Goal: Task Accomplishment & Management: Use online tool/utility

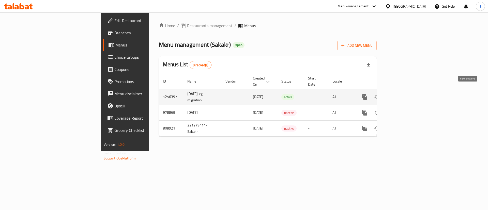
click at [405, 94] on icon "enhanced table" at bounding box center [402, 97] width 6 height 6
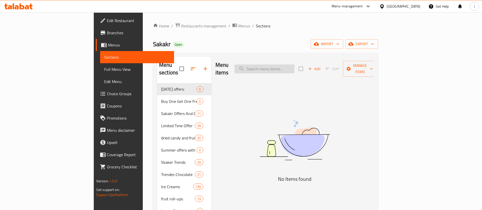
click at [293, 65] on input "search" at bounding box center [265, 69] width 60 height 9
paste input "باطوق"
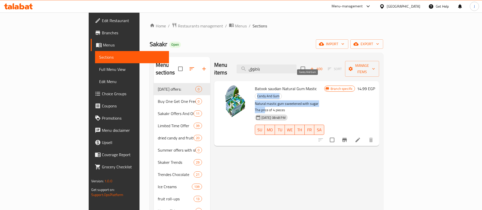
drag, startPoint x: 305, startPoint y: 84, endPoint x: 293, endPoint y: 80, distance: 12.1
click at [296, 83] on div "Batook saudian Natural Gum Mastic Candy And Gum Natural mastic gum sweetened wi…" at bounding box center [290, 113] width 74 height 61
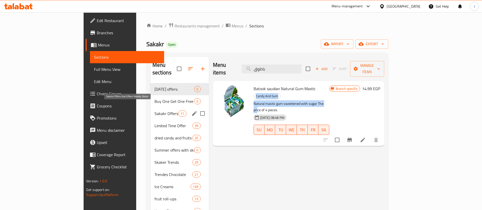
drag, startPoint x: 121, startPoint y: 107, endPoint x: 113, endPoint y: 131, distance: 25.7
click at [155, 111] on span "Sakakr Offers And Offers Nearby Dates" at bounding box center [167, 114] width 24 height 6
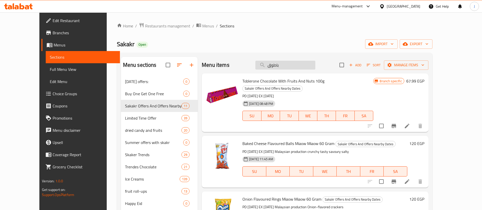
click at [306, 65] on input "باطوق" at bounding box center [286, 65] width 60 height 9
click at [306, 64] on input "باطوق" at bounding box center [286, 65] width 60 height 9
paste input "وكولاتة دارك ليندت ا"
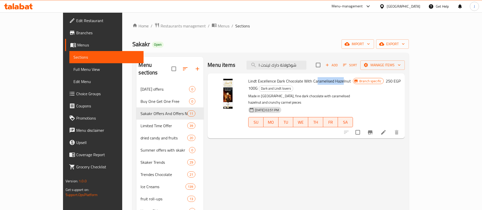
drag, startPoint x: 301, startPoint y: 81, endPoint x: 338, endPoint y: 82, distance: 36.9
click at [332, 80] on span "Lindt Excellence Dark Chocolate With Caramelised Hazelnut 100G" at bounding box center [299, 84] width 103 height 15
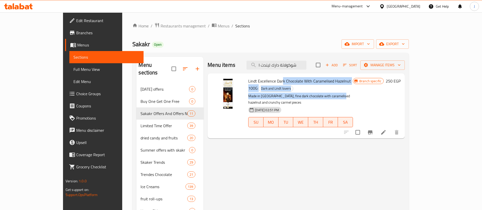
drag, startPoint x: 266, startPoint y: 83, endPoint x: 320, endPoint y: 92, distance: 54.5
click at [327, 88] on div "Lindt Excellence Dark Chocolate With Caramelised Hazelnut 100G Dark and Lindt l…" at bounding box center [300, 106] width 109 height 61
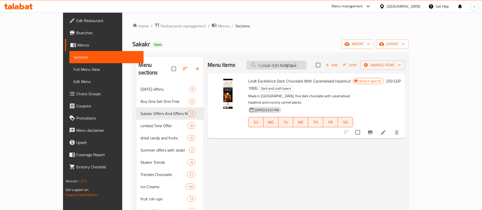
click at [300, 65] on input "شوكولاتة دارك ليندت ا" at bounding box center [277, 65] width 60 height 9
paste input "ليندت اكسلن"
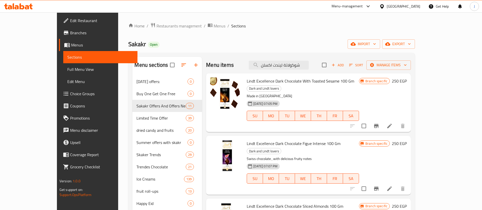
click at [314, 93] on p "Made in [GEOGRAPHIC_DATA]" at bounding box center [303, 96] width 112 height 6
click at [293, 66] on input "شوكولاتة ليندت اكسلن" at bounding box center [279, 65] width 60 height 9
paste input "س دارك بنكهة الشطه 100 جم"
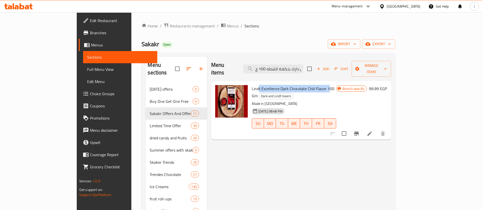
drag, startPoint x: 246, startPoint y: 82, endPoint x: 315, endPoint y: 85, distance: 68.3
click at [313, 85] on span "Lindt Excellence Dark Chocolate Chili Flavor 100 Gm" at bounding box center [293, 92] width 83 height 15
click at [309, 101] on p "Made in [GEOGRAPHIC_DATA]" at bounding box center [294, 104] width 84 height 6
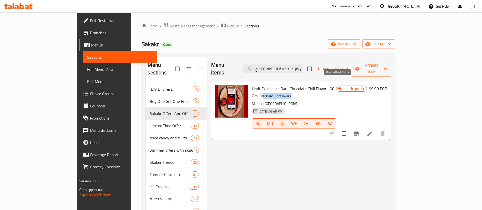
drag, startPoint x: 326, startPoint y: 81, endPoint x: 354, endPoint y: 80, distance: 28.0
click at [336, 85] on h6 "Lindt Excellence Dark Chocolate Chili Flavor 100 Gm Dark and Lindt lovers" at bounding box center [294, 92] width 84 height 14
click at [302, 65] on input "شوكولاتة ليندت اكسلنس دارك بنكهة الشطه 100 ج" at bounding box center [273, 69] width 60 height 9
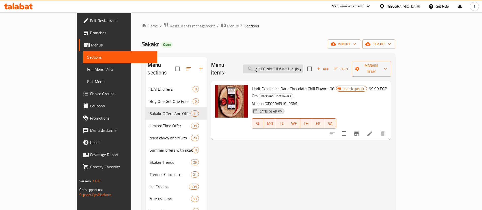
paste input "ليب ابو قوس رينبو مبخر بوفيه راينبو مع زيت نباتي 385 مل"
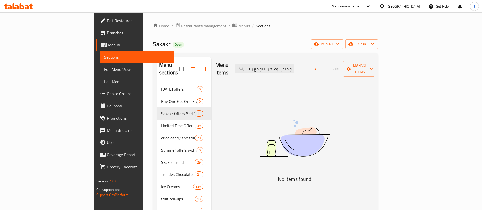
drag, startPoint x: 291, startPoint y: 68, endPoint x: 258, endPoint y: 65, distance: 33.4
click at [258, 65] on div "Menu items حليب ابو قوس رينبو مبخر بوفيه راينبو مع زيت Add Sort Manage items" at bounding box center [295, 69] width 159 height 24
drag, startPoint x: 285, startPoint y: 66, endPoint x: 272, endPoint y: 67, distance: 13.7
click at [272, 67] on input "حليب ابو قوس رينبو مبخر" at bounding box center [265, 69] width 60 height 9
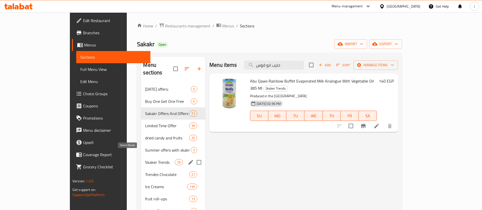
click at [145, 159] on span "Skaker Trends" at bounding box center [160, 162] width 30 height 6
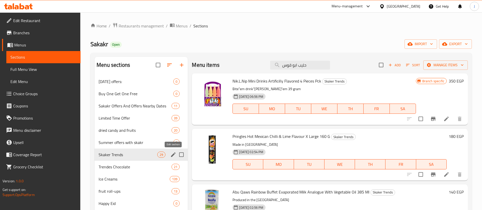
click at [172, 156] on icon "edit" at bounding box center [173, 155] width 5 height 5
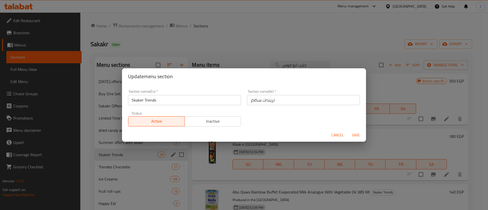
click at [335, 137] on span "Cancel" at bounding box center [338, 135] width 12 height 6
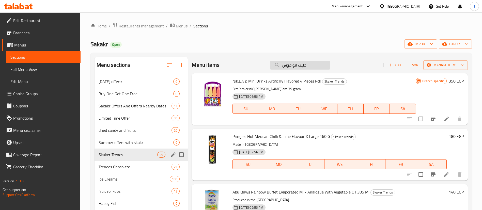
click at [298, 66] on input "حليب ابو قوس" at bounding box center [300, 65] width 60 height 9
paste input "رينجلز بنكهة الفلفل الحار المكسيكي والليمون اكس لارج 160 جم"
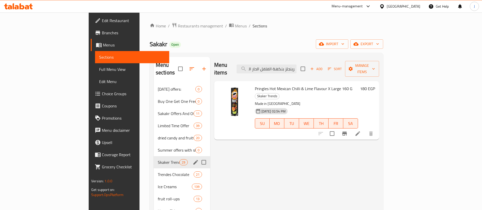
type input "برينجلز بنكهة الفلفل الحار المكسيكي والليمون اكس لارج 160 جم"
click at [297, 66] on input "برينجلز بنكهة الفلفل الحار المكسيكي والليمون اكس لارج 160 جم" at bounding box center [267, 69] width 60 height 9
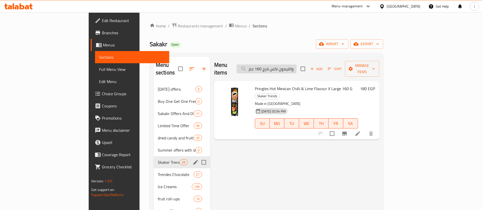
click at [297, 65] on input "برينجلز بنكهة الفلفل الحار المكسيكي والليمون اكس لارج 160 جم" at bounding box center [267, 69] width 60 height 9
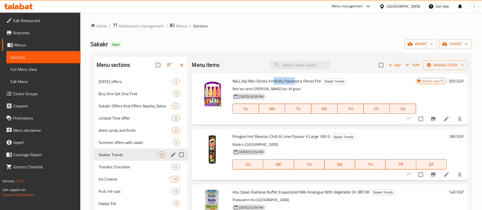
drag, startPoint x: 274, startPoint y: 80, endPoint x: 304, endPoint y: 82, distance: 29.5
click at [303, 82] on span "Nik.L.Nip Mini Drinks Artificilly Flavored 4 Pieces Pck" at bounding box center [277, 81] width 89 height 8
click at [312, 88] on p "Bite"em drink"[PERSON_NAME]"em 39 gram" at bounding box center [324, 89] width 183 height 6
